Goal: Transaction & Acquisition: Purchase product/service

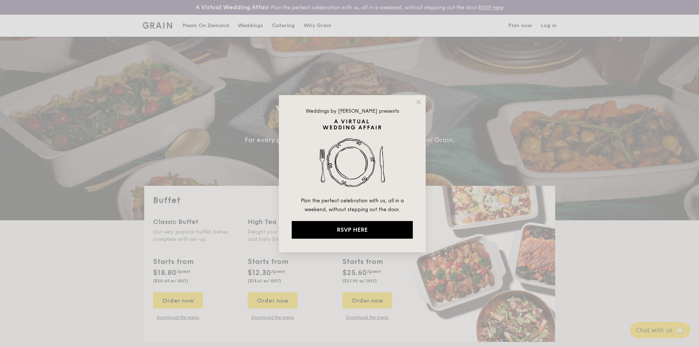
select select
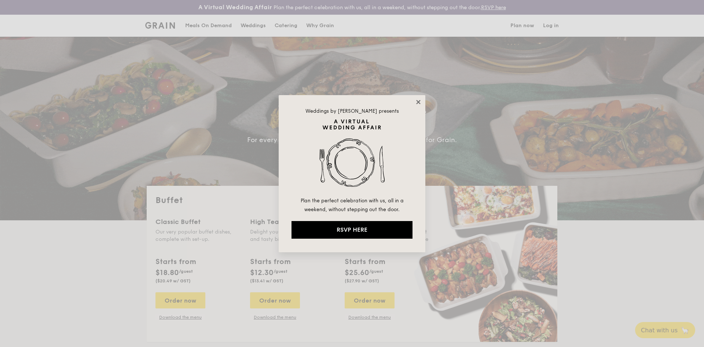
click at [416, 102] on icon at bounding box center [418, 102] width 7 height 7
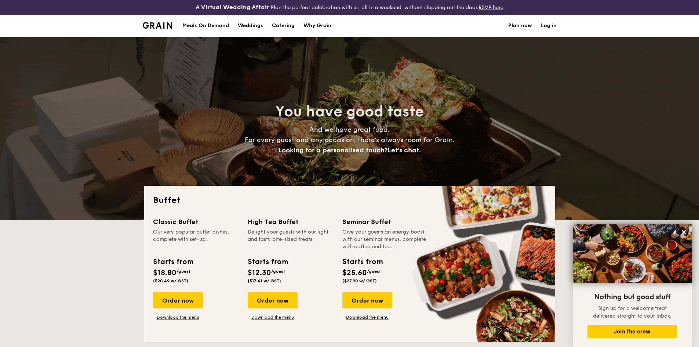
click at [279, 26] on h1 "Catering" at bounding box center [283, 26] width 23 height 22
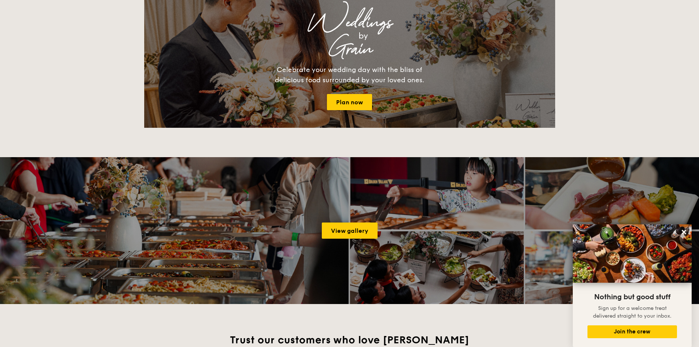
scroll to position [844, 0]
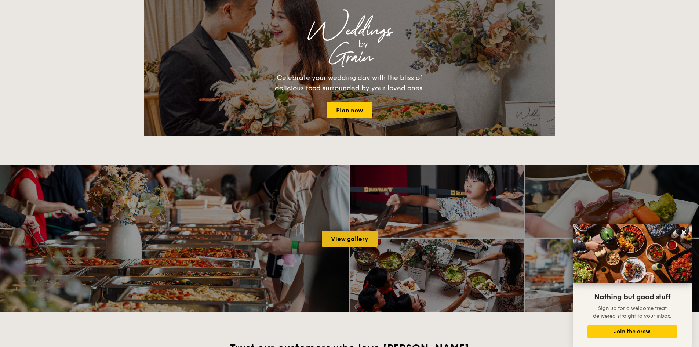
click at [363, 233] on link "View gallery" at bounding box center [350, 238] width 56 height 16
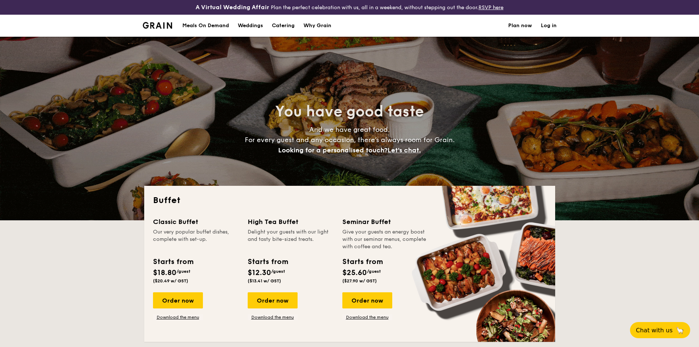
select select
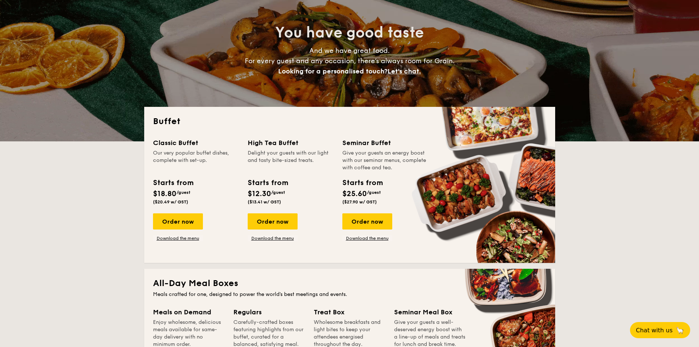
scroll to position [110, 0]
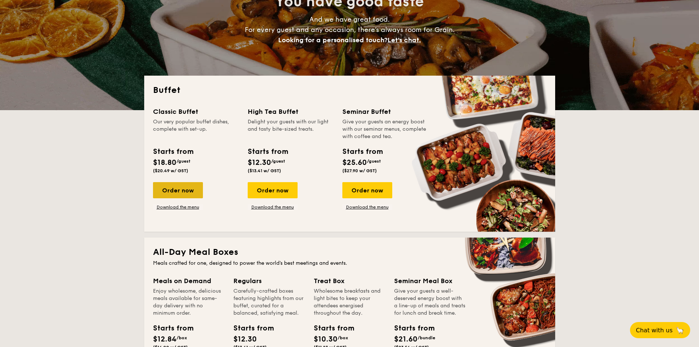
click at [193, 189] on div "Order now" at bounding box center [178, 190] width 50 height 16
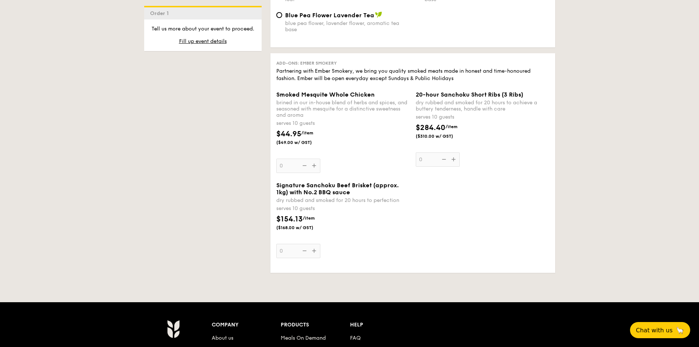
scroll to position [917, 0]
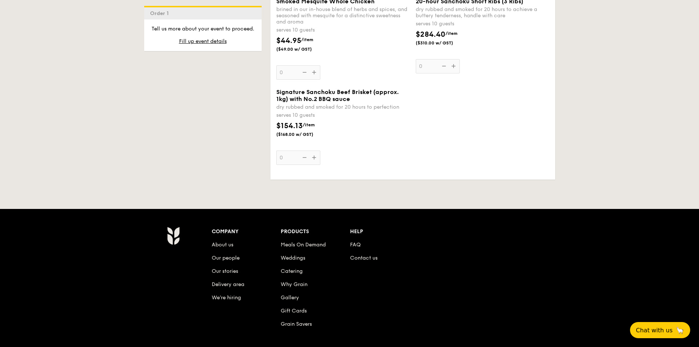
select select
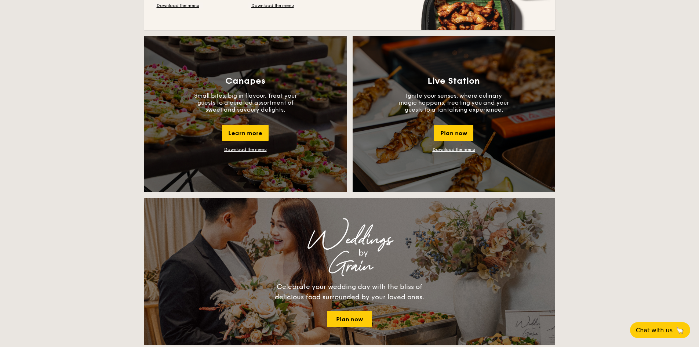
scroll to position [638, 0]
